Goal: Task Accomplishment & Management: Use online tool/utility

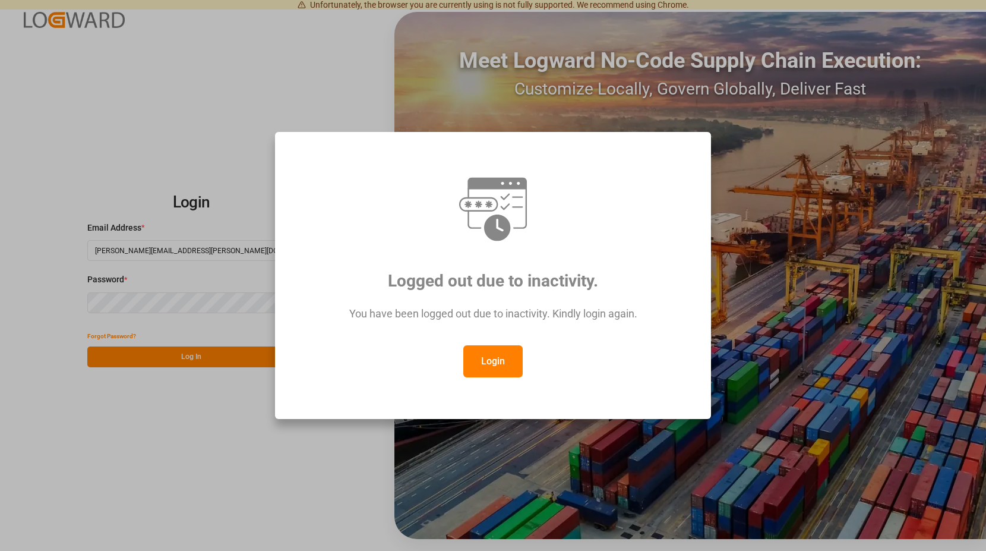
click at [489, 356] on button "Login" at bounding box center [492, 361] width 59 height 32
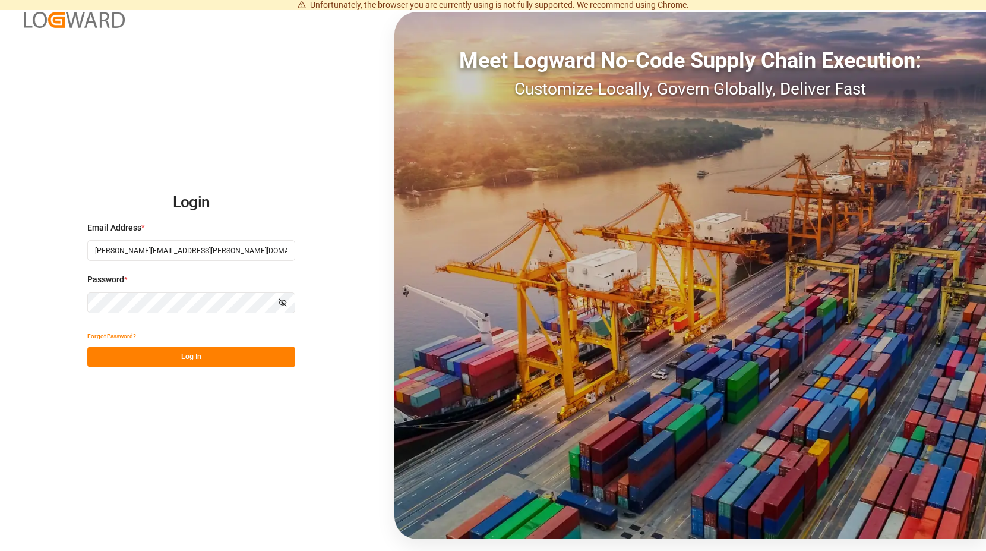
click at [191, 356] on button "Log In" at bounding box center [191, 356] width 208 height 21
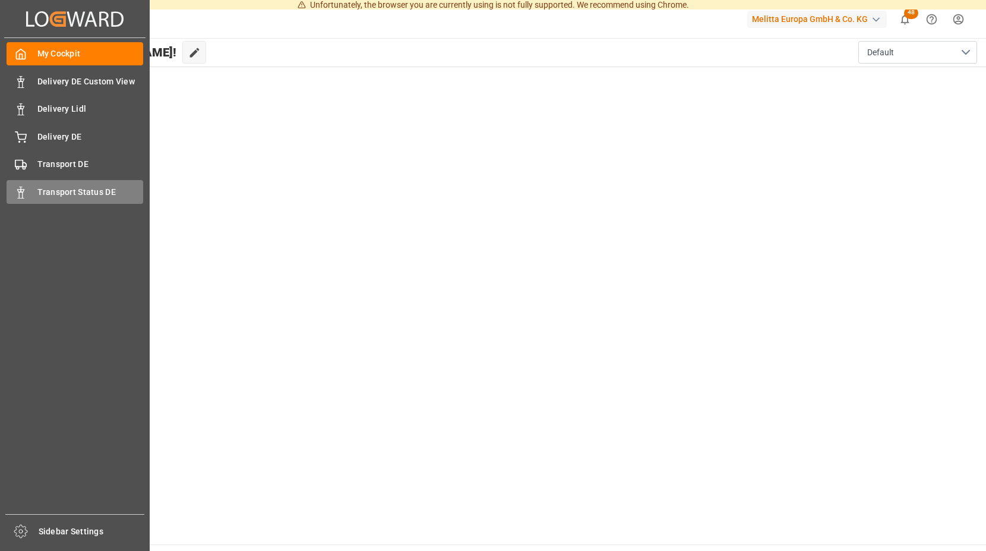
click at [58, 190] on span "Transport Status DE" at bounding box center [90, 192] width 106 height 12
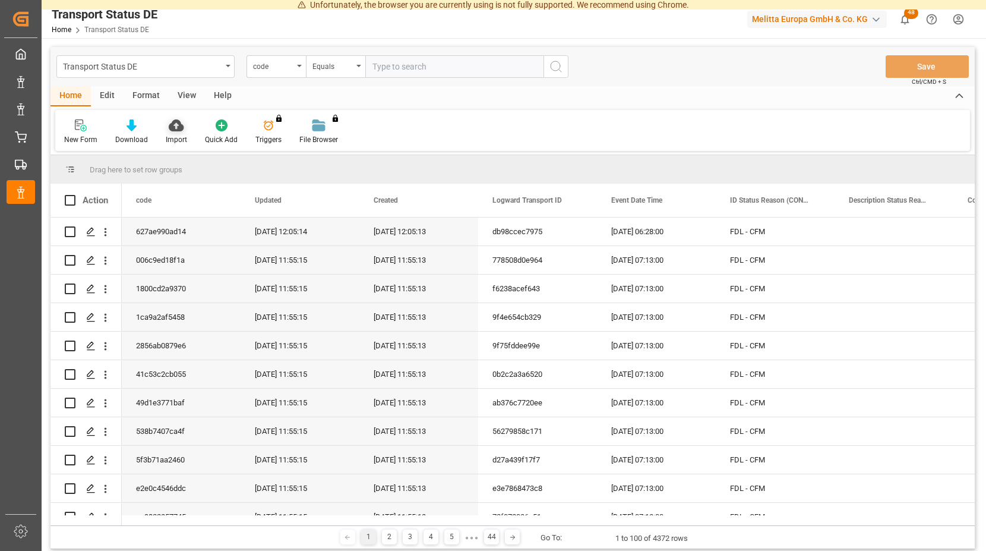
click at [174, 129] on icon at bounding box center [176, 125] width 15 height 12
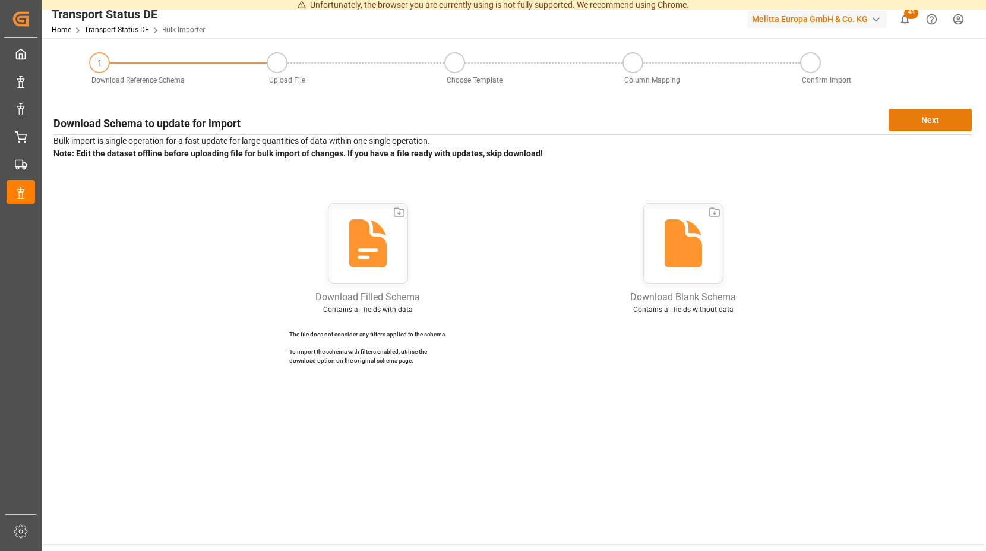
click at [906, 118] on button "Next" at bounding box center [930, 120] width 83 height 23
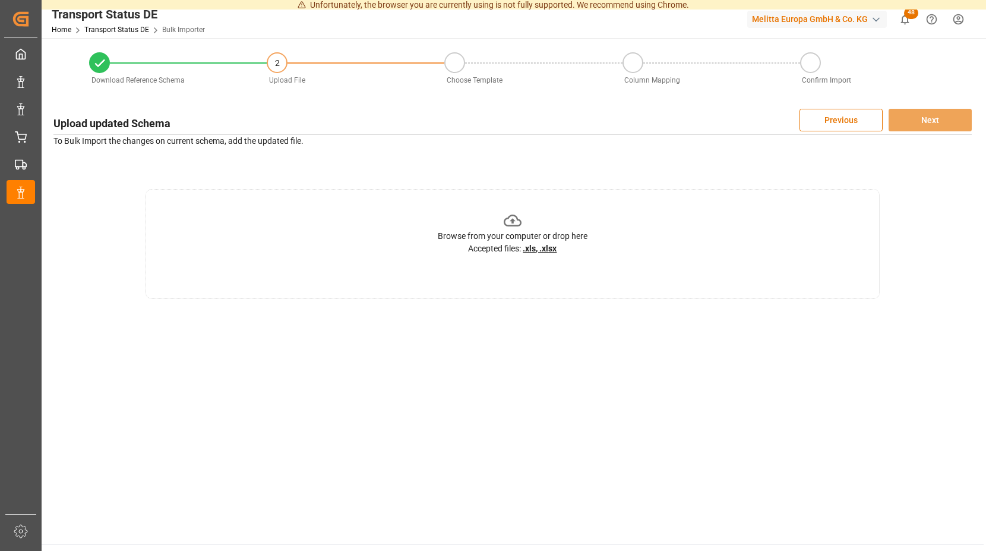
click at [515, 220] on icon at bounding box center [513, 221] width 18 height 12
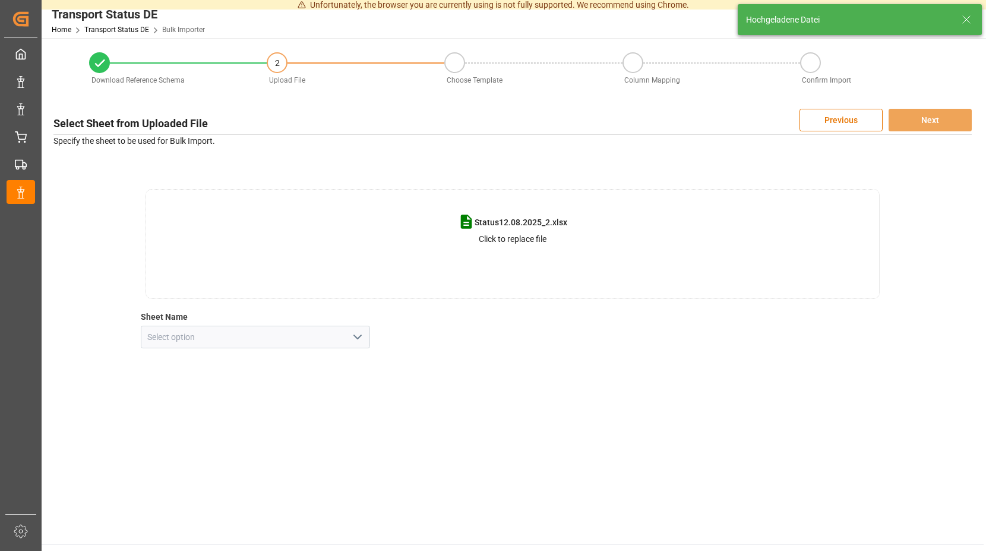
click at [361, 340] on icon "open menu" at bounding box center [358, 337] width 14 height 14
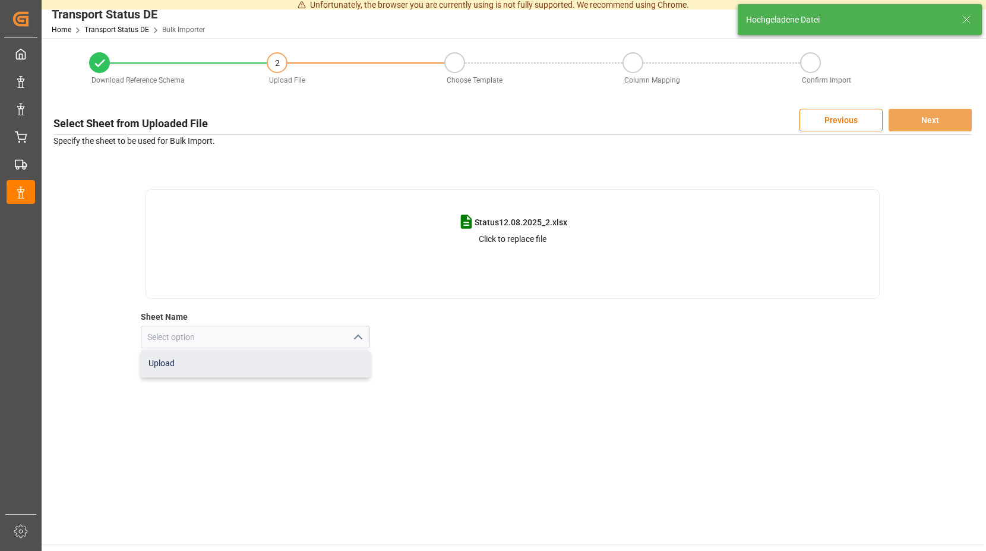
click at [166, 359] on div "Upload" at bounding box center [255, 363] width 229 height 27
type input "Upload"
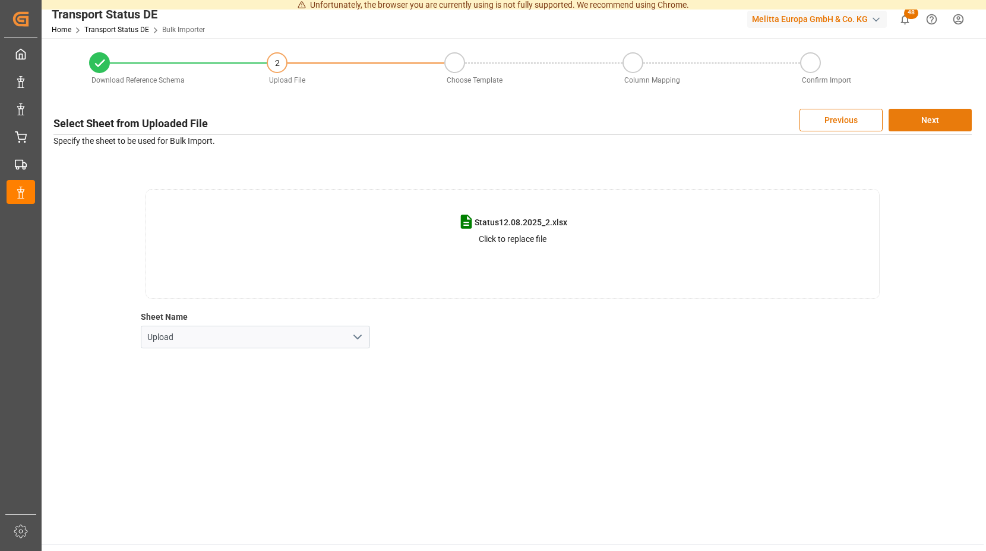
click at [908, 113] on button "Next" at bounding box center [930, 120] width 83 height 23
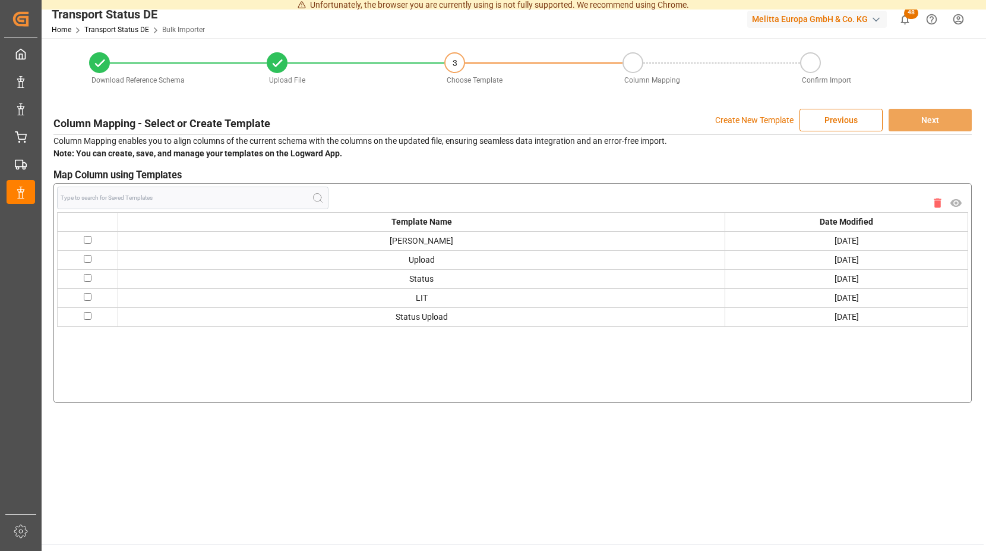
click at [85, 239] on input "checkbox" at bounding box center [88, 240] width 8 height 8
checkbox input "true"
click at [911, 116] on button "Next" at bounding box center [930, 120] width 83 height 23
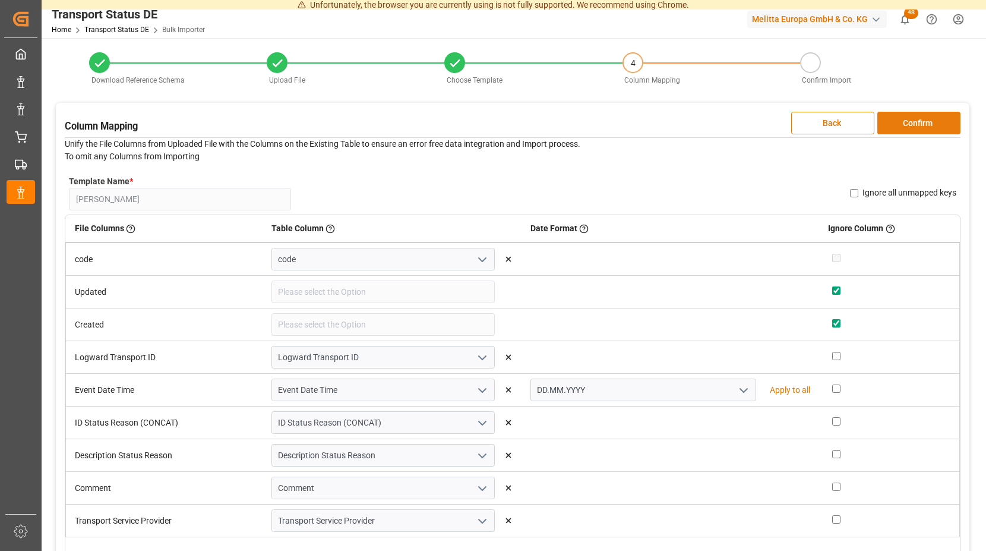
click at [888, 121] on button "Confirm" at bounding box center [919, 123] width 83 height 23
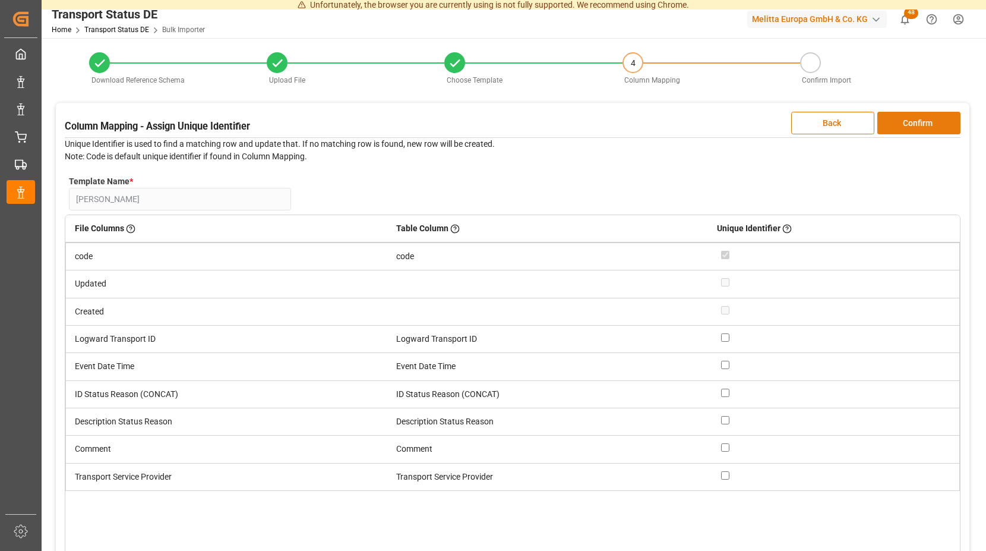
click at [888, 121] on button "Confirm" at bounding box center [919, 123] width 83 height 23
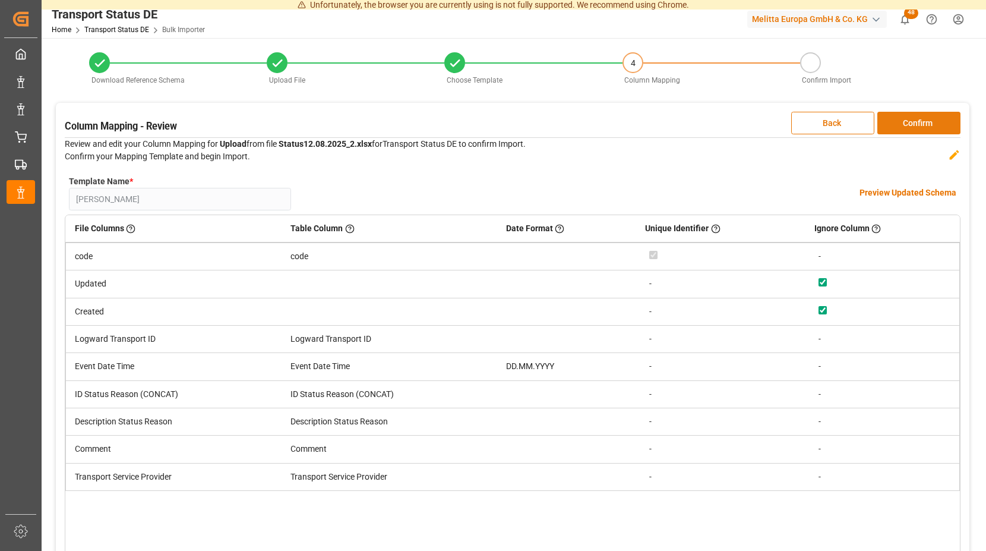
click at [888, 119] on button "Confirm" at bounding box center [919, 123] width 83 height 23
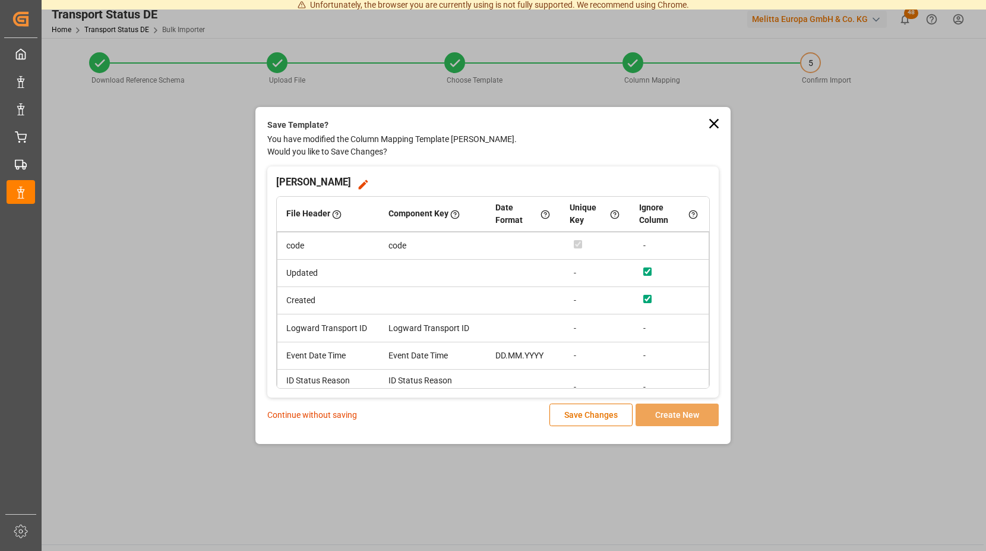
click at [298, 411] on p "Continue without saving" at bounding box center [312, 415] width 90 height 12
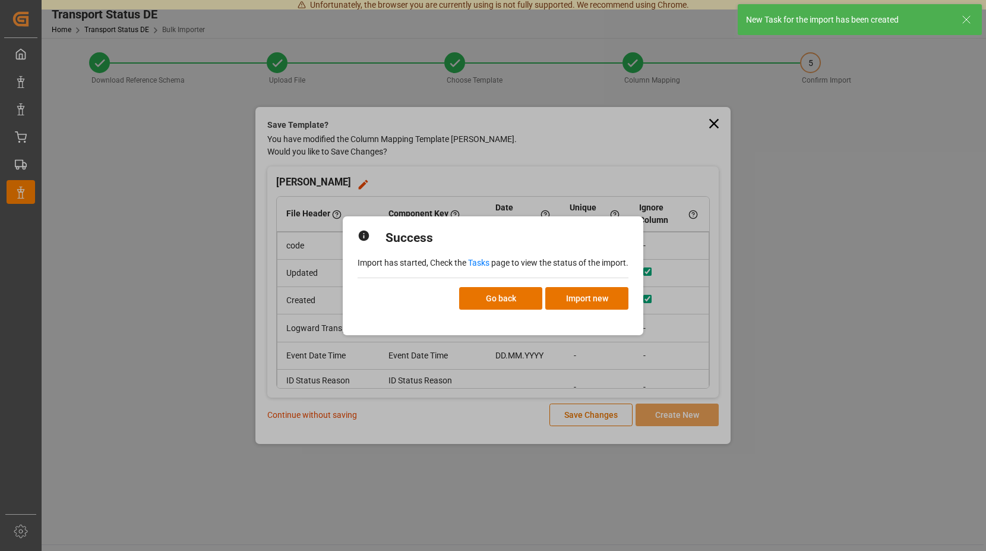
click at [484, 261] on link "Tasks" at bounding box center [478, 263] width 21 height 10
